Goal: Information Seeking & Learning: Learn about a topic

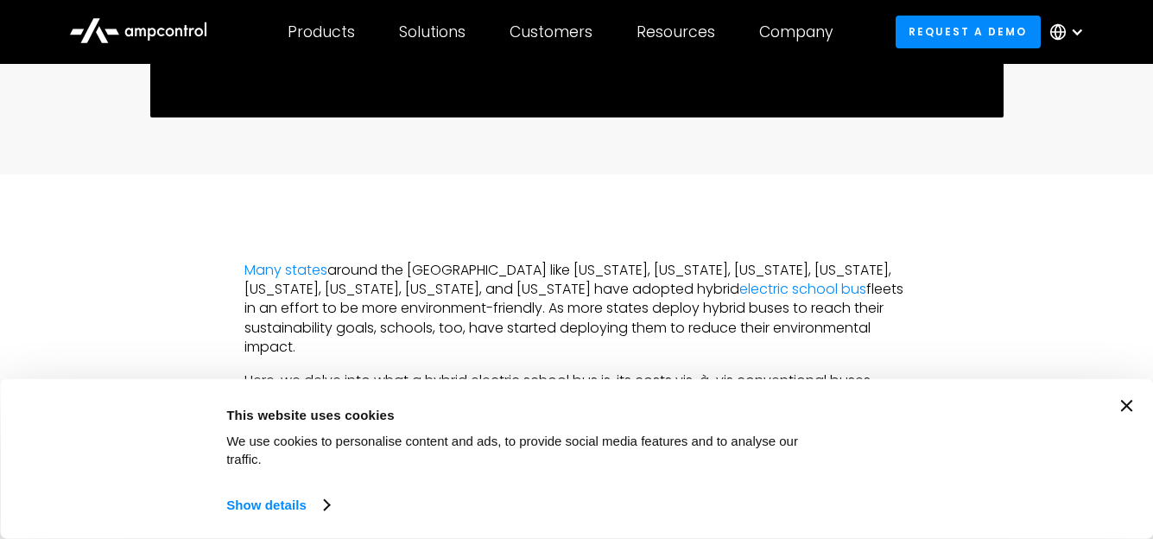
scroll to position [853, 0]
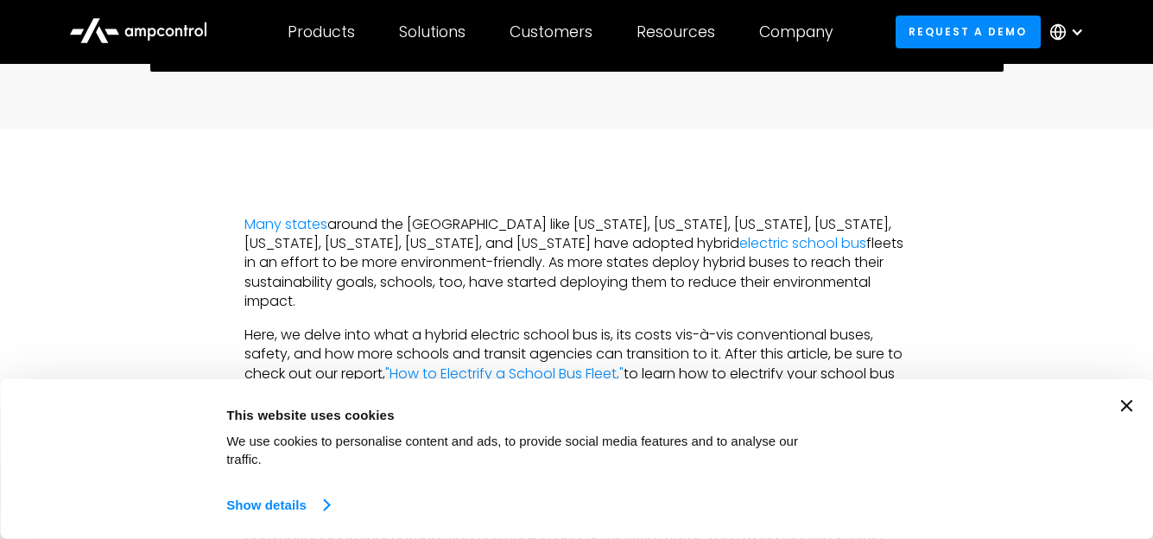
click at [282, 509] on link "Show details" at bounding box center [277, 505] width 102 height 26
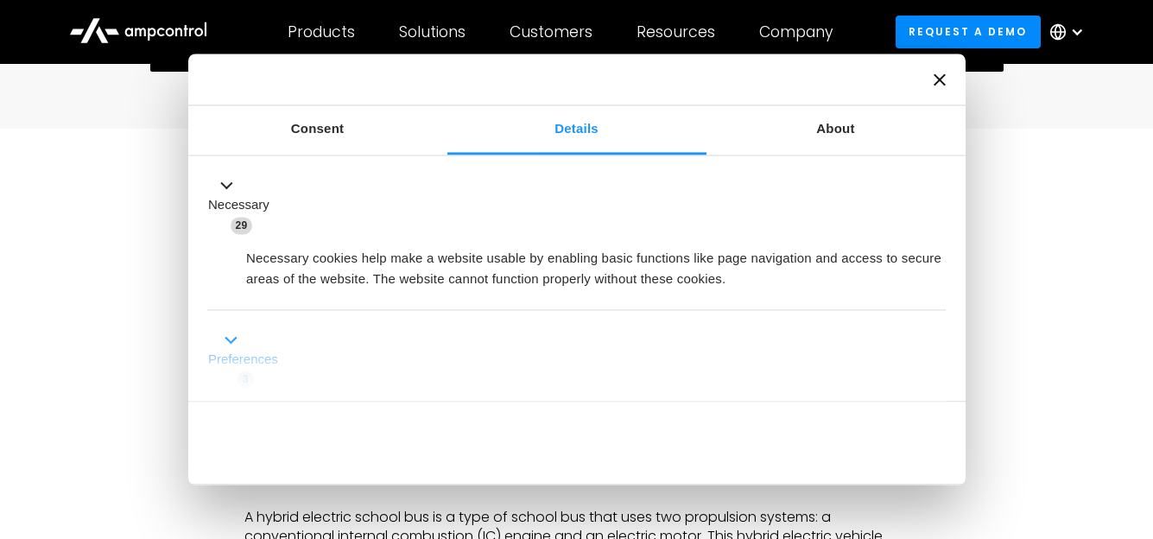
click at [231, 344] on button "Preferences 3" at bounding box center [247, 359] width 81 height 60
click at [233, 340] on button "Preferences 3" at bounding box center [247, 359] width 81 height 60
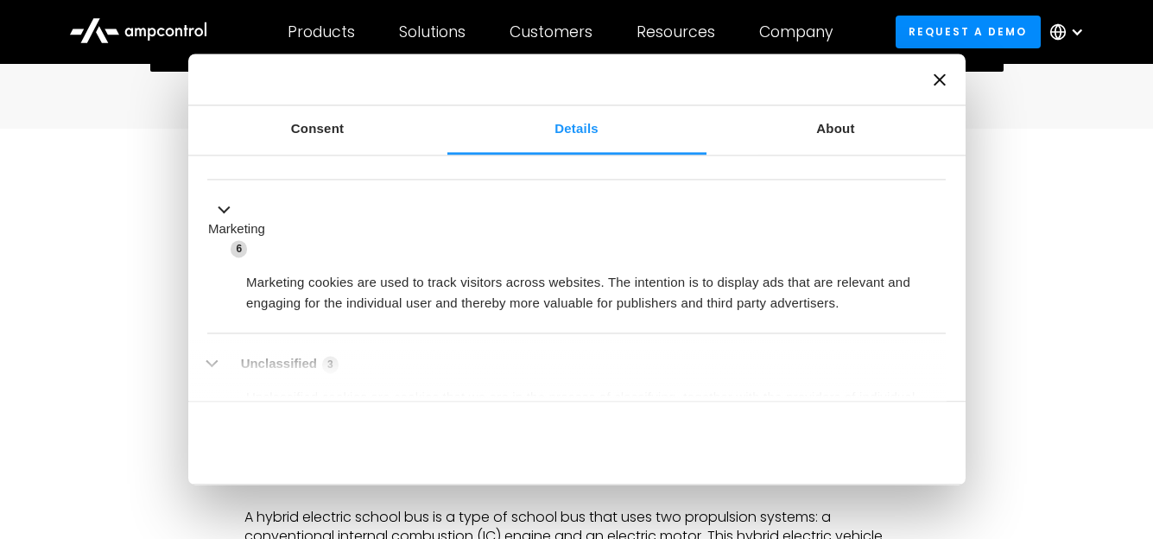
scroll to position [508, 0]
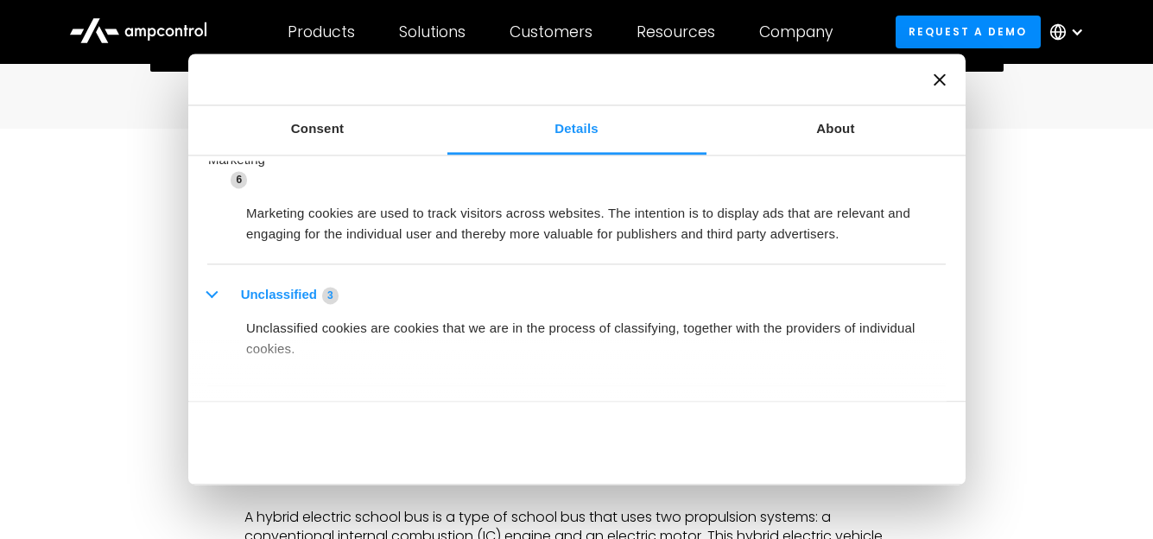
click at [338, 301] on span "3" at bounding box center [330, 295] width 16 height 17
click at [338, 299] on span "3" at bounding box center [330, 295] width 16 height 17
click at [212, 296] on button "Unclassified 3" at bounding box center [278, 295] width 142 height 22
click at [281, 295] on button "Unclassified 3" at bounding box center [278, 295] width 142 height 22
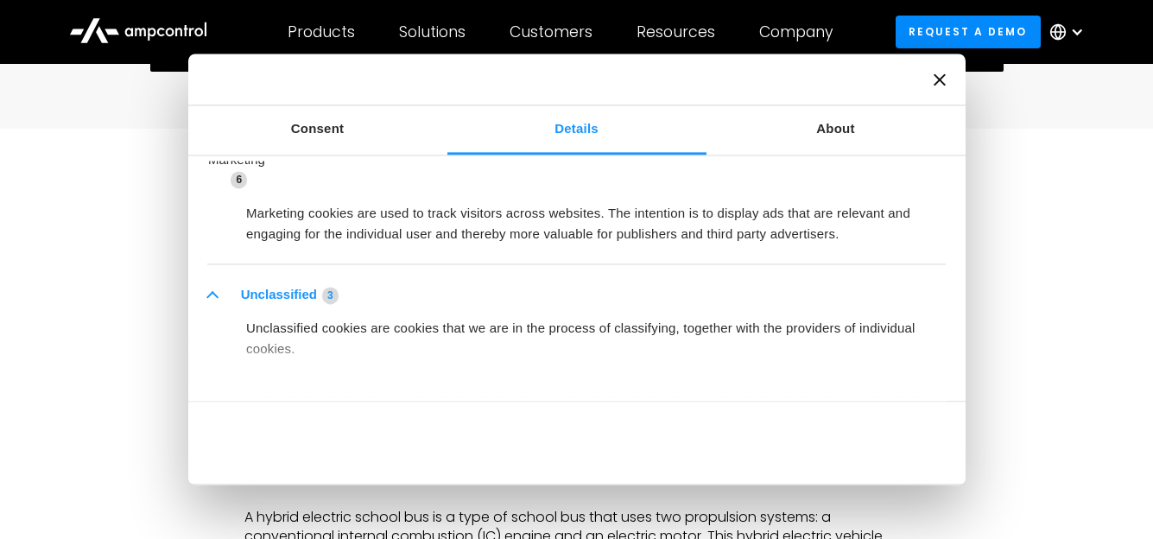
click at [281, 295] on button "Unclassified 3" at bounding box center [278, 295] width 142 height 22
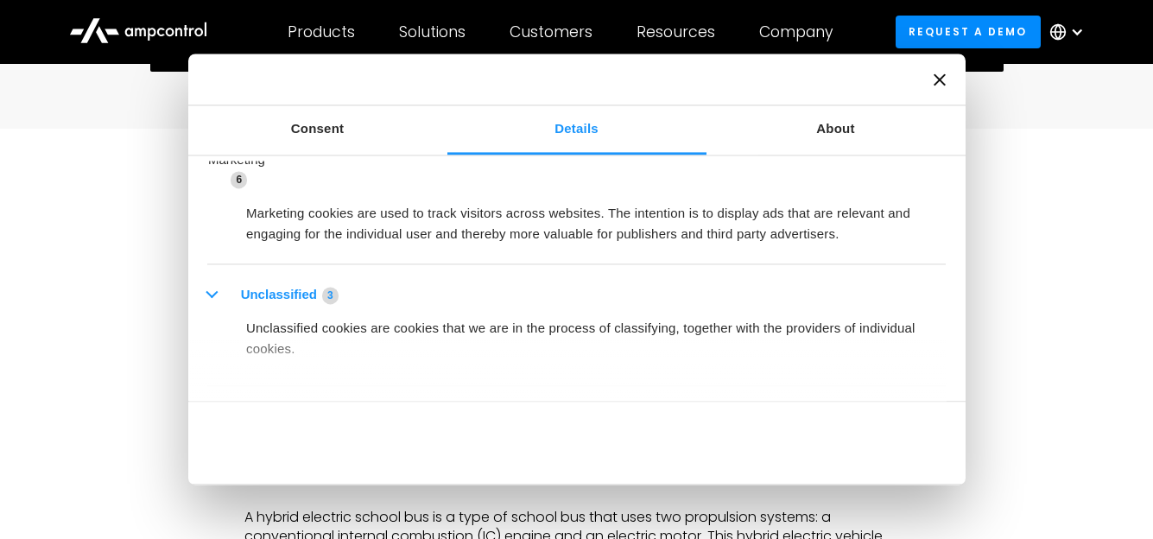
click at [281, 295] on button "Unclassified 3" at bounding box center [278, 295] width 142 height 22
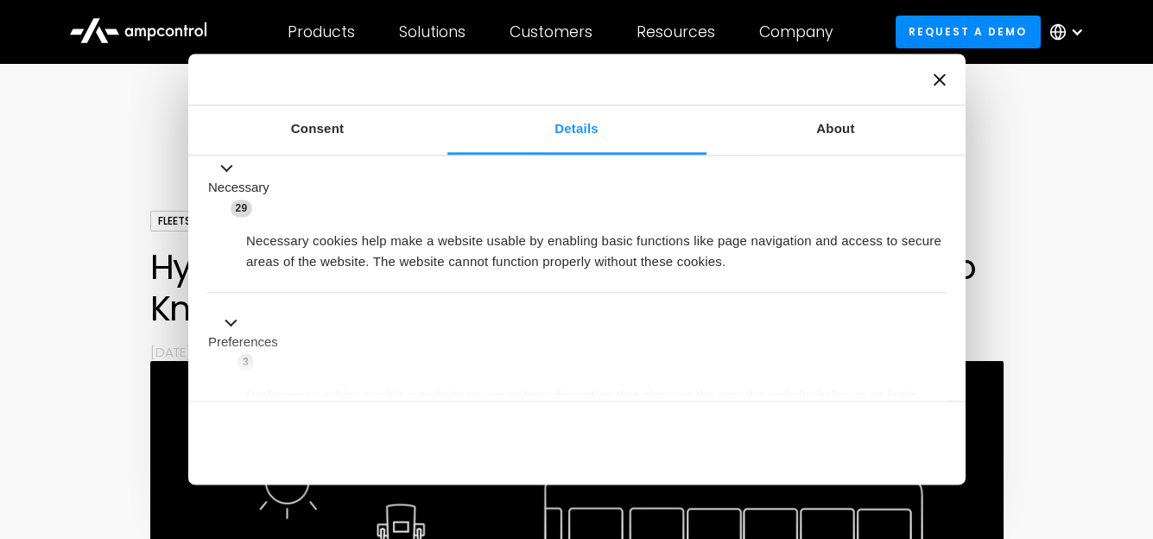
scroll to position [105, 0]
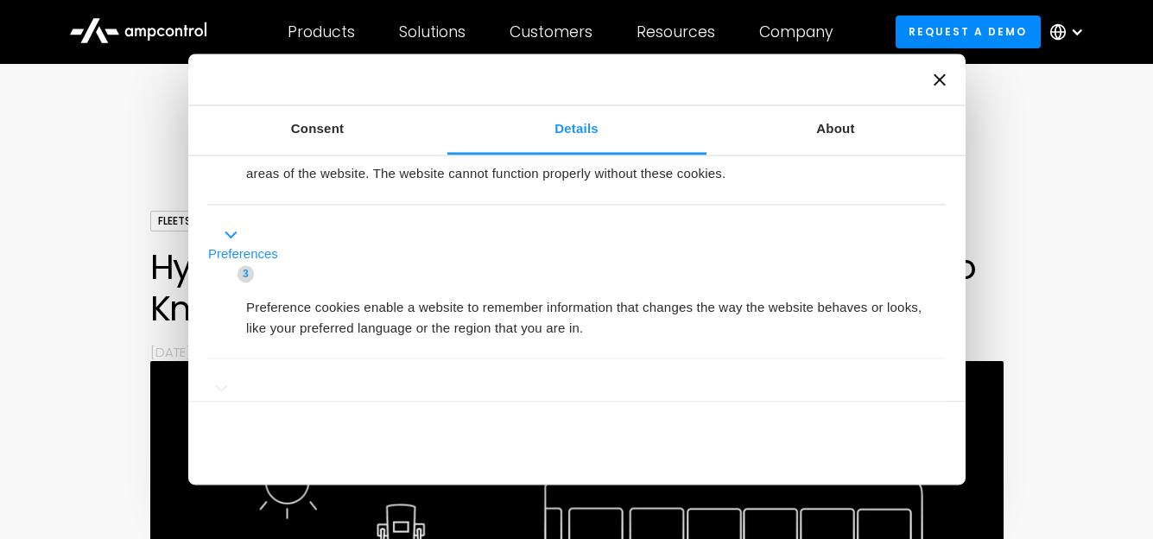
click at [247, 279] on span "3" at bounding box center [246, 273] width 16 height 17
click at [247, 274] on span "3" at bounding box center [246, 273] width 16 height 17
click at [248, 273] on span "3" at bounding box center [246, 273] width 16 height 17
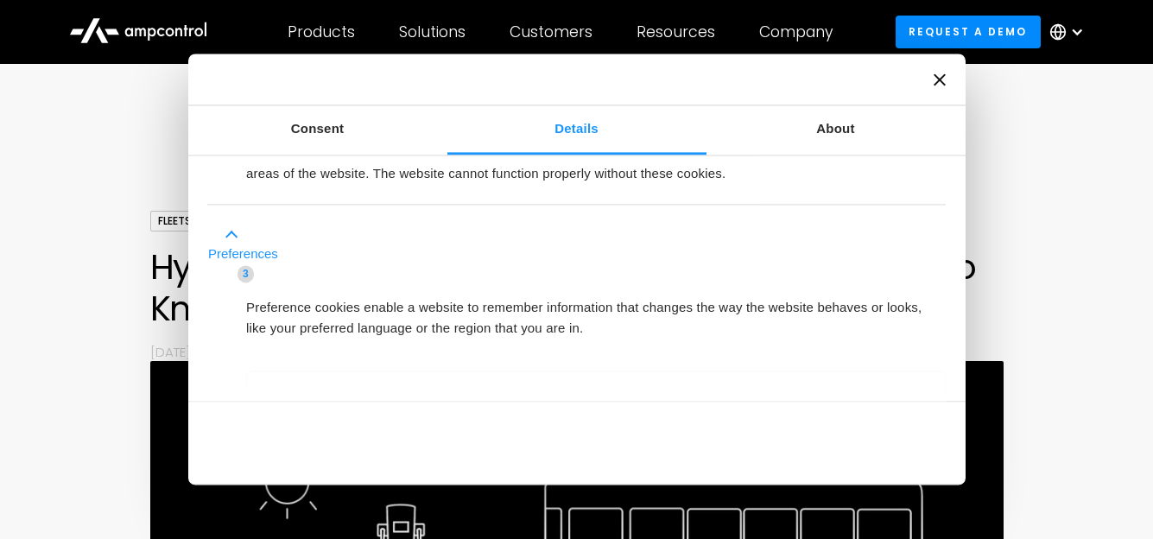
click at [248, 273] on span "3" at bounding box center [246, 273] width 16 height 17
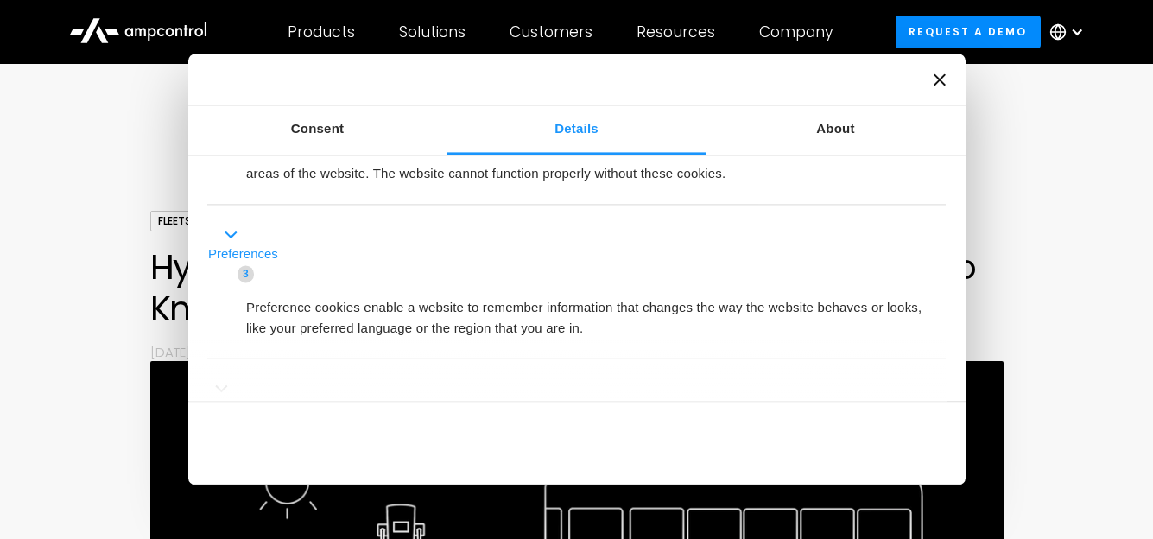
click at [248, 273] on span "3" at bounding box center [246, 273] width 16 height 17
click at [237, 237] on button "Preferences 3" at bounding box center [247, 254] width 81 height 60
click at [237, 236] on button "Preferences 3" at bounding box center [247, 254] width 81 height 60
click at [237, 247] on label "Preferences" at bounding box center [243, 254] width 70 height 20
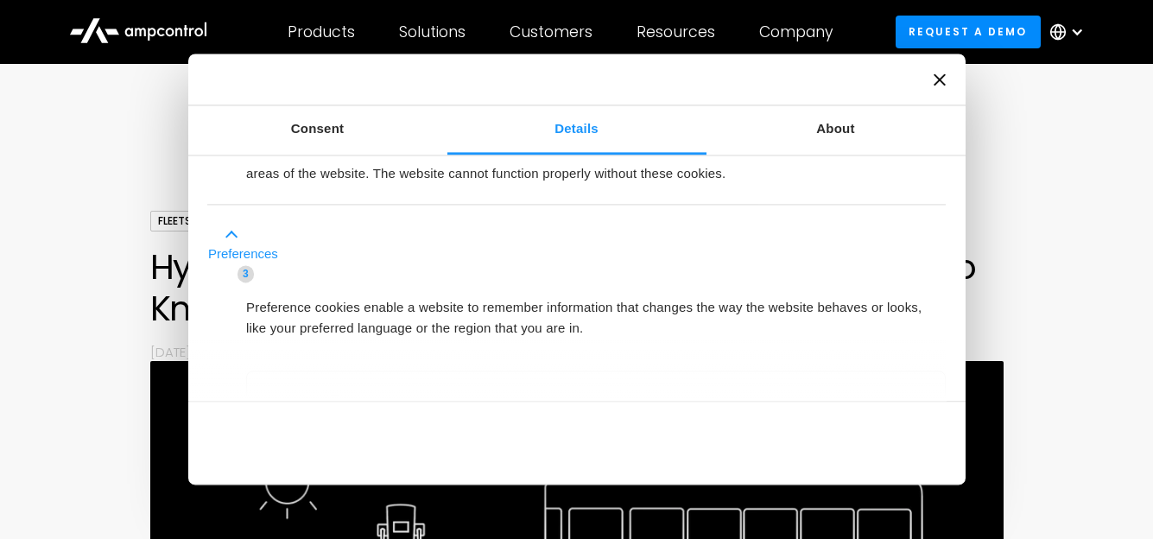
click at [237, 249] on label "Preferences" at bounding box center [243, 254] width 70 height 20
click at [237, 253] on label "Preferences" at bounding box center [243, 254] width 70 height 20
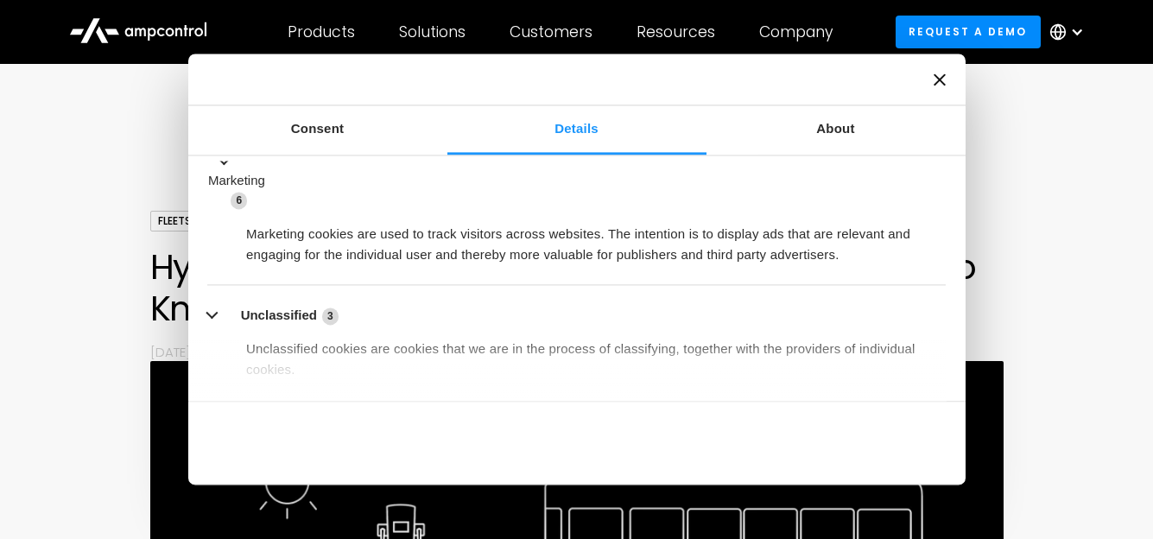
scroll to position [555, 0]
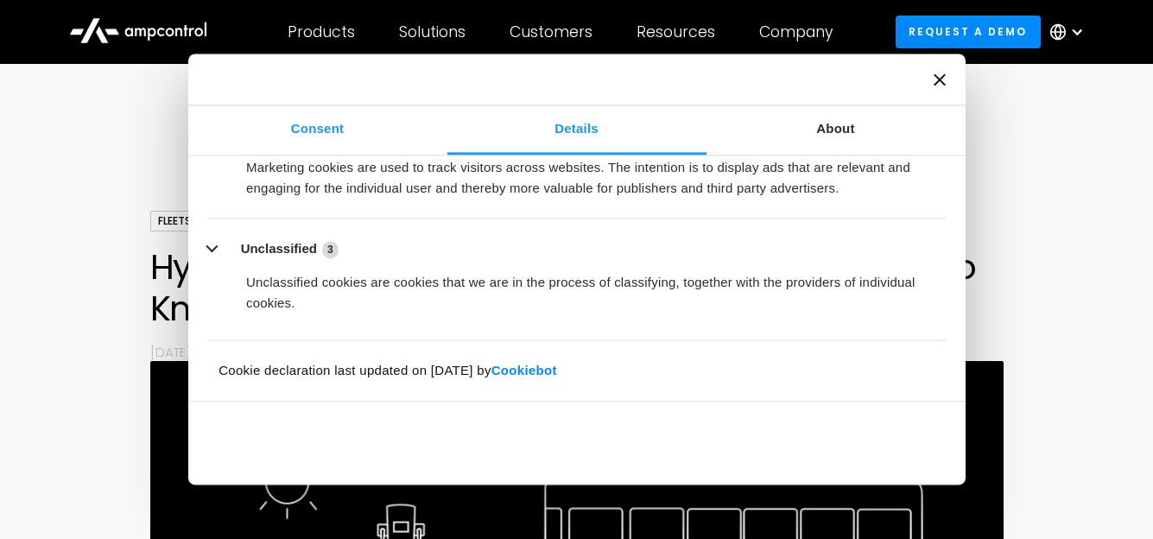
click at [319, 126] on link "Consent" at bounding box center [317, 129] width 259 height 49
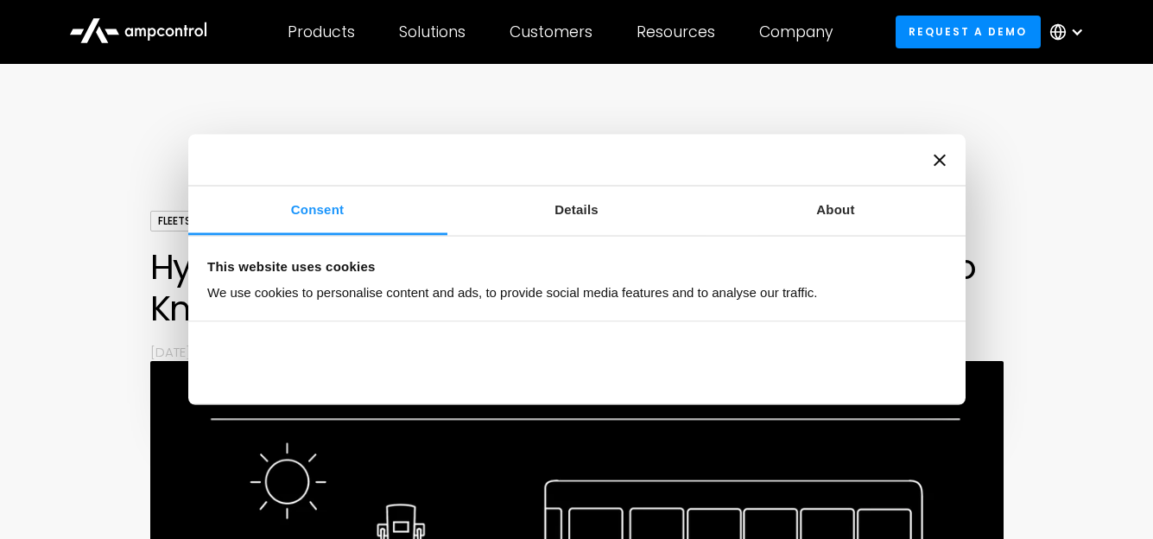
click at [940, 162] on icon "Close banner" at bounding box center [940, 160] width 12 height 12
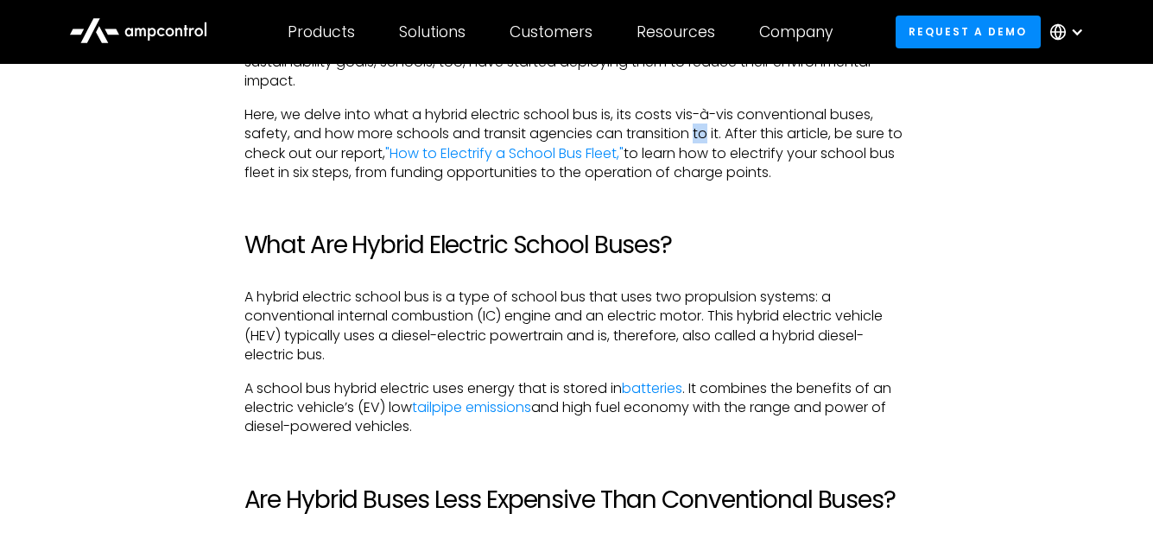
scroll to position [986, 0]
